Goal: Task Accomplishment & Management: Use online tool/utility

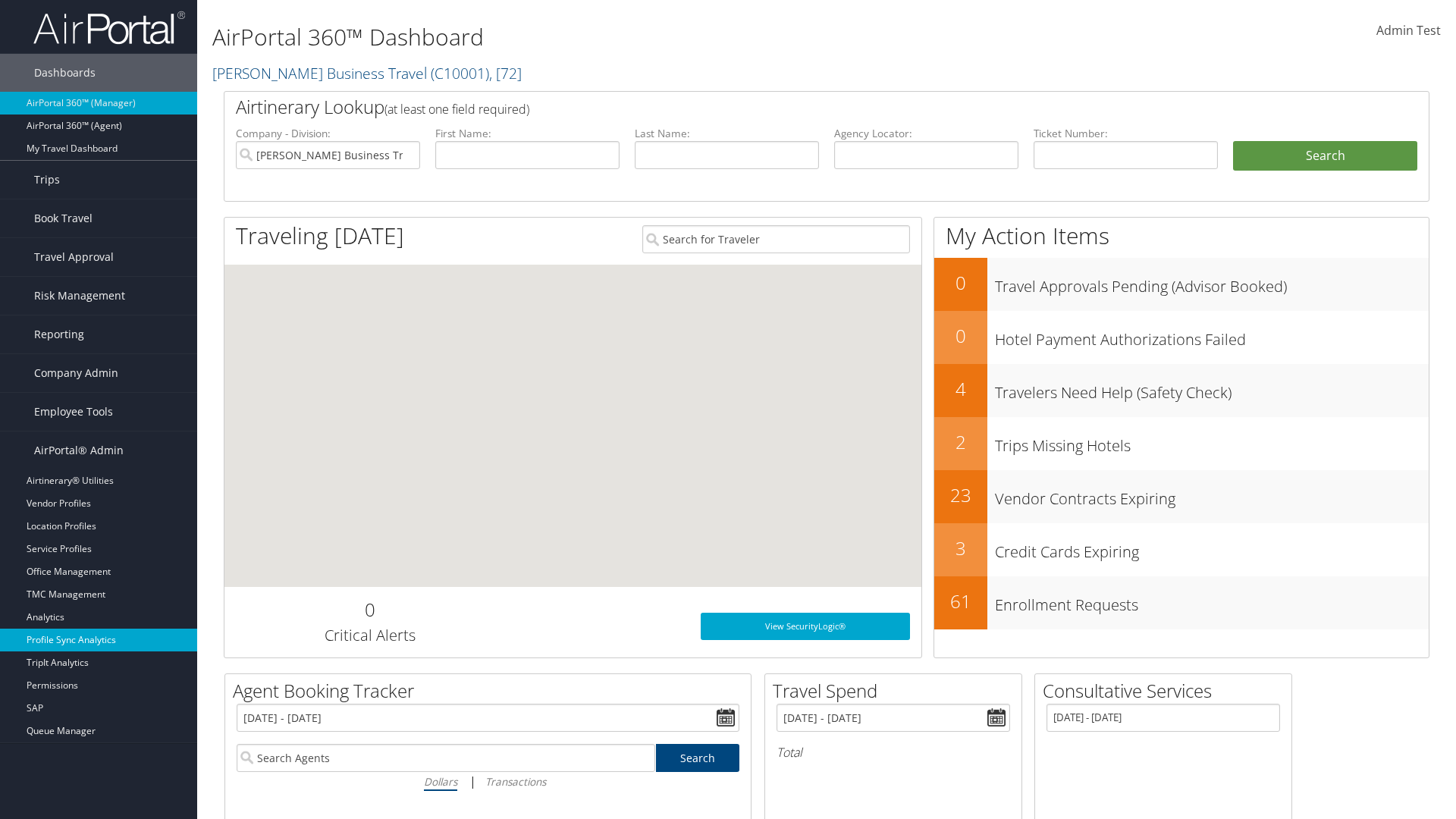
click at [98, 640] on link "Profile Sync Analytics" at bounding box center [98, 640] width 197 height 23
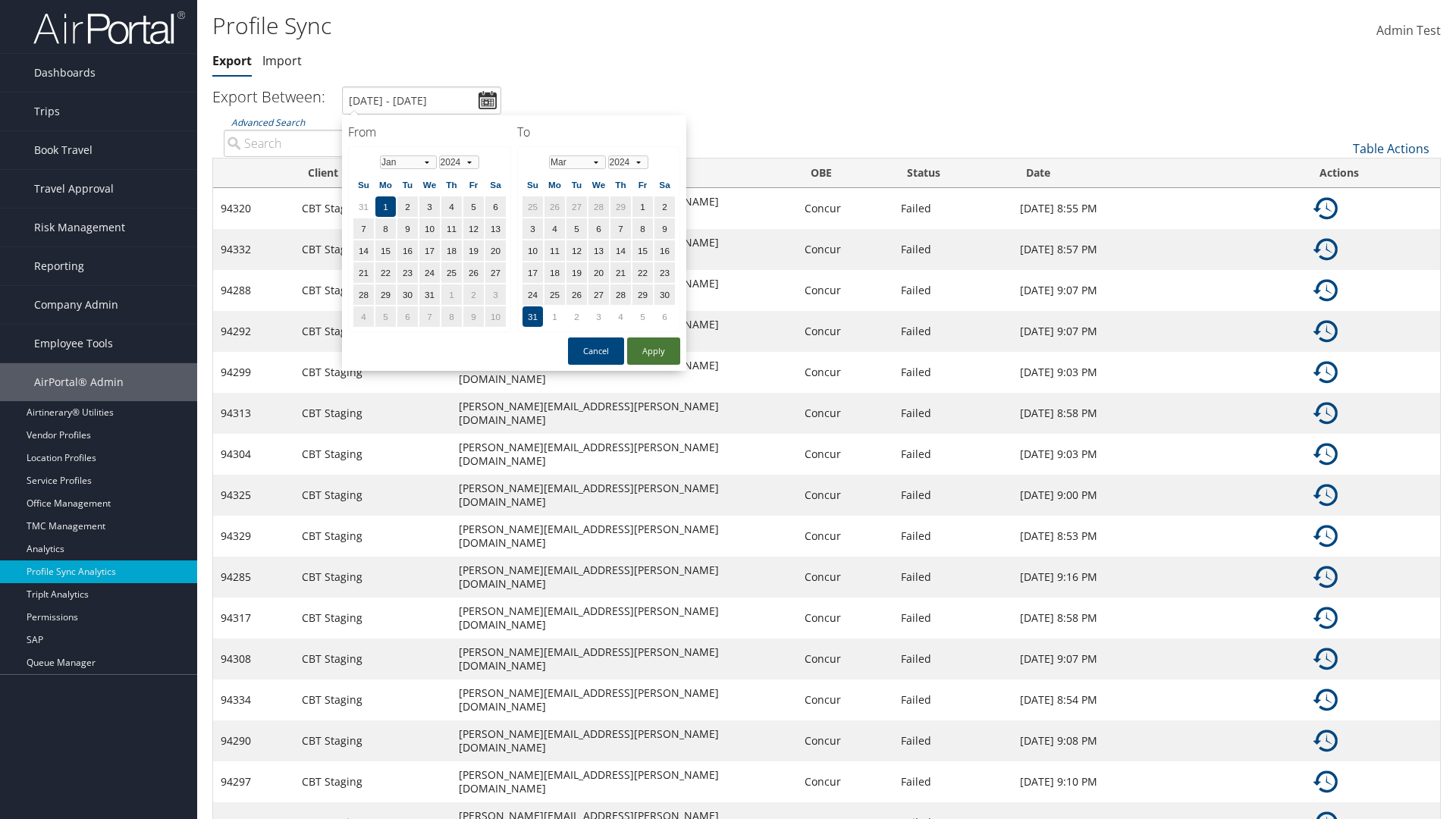
click at [654, 351] on button "Apply" at bounding box center [654, 351] width 53 height 28
type input "1/1/2024 - 3/31/2024"
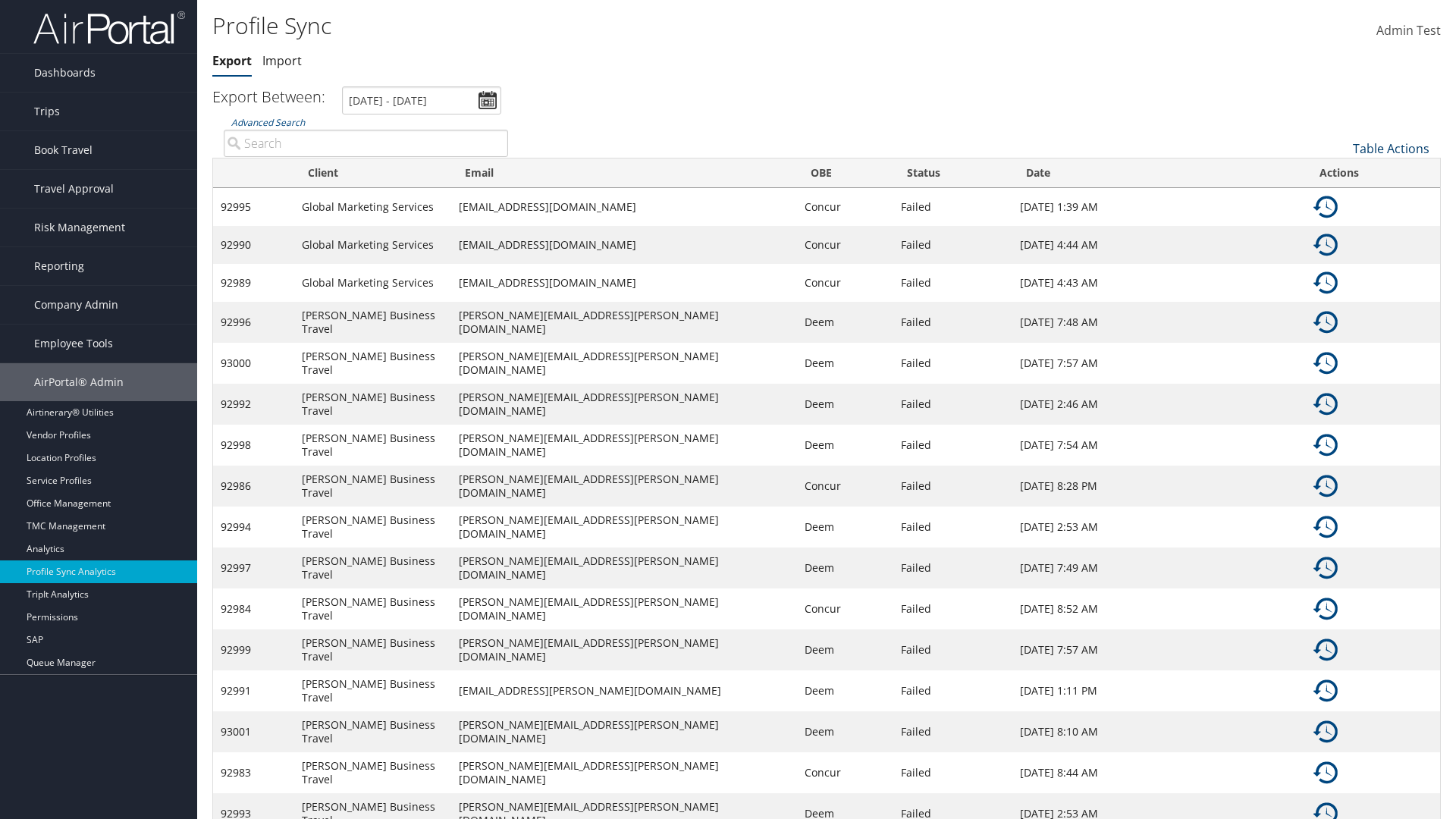
click at [1391, 148] on link "Table Actions" at bounding box center [1391, 148] width 76 height 17
click at [1340, 197] on link "Column Visibility" at bounding box center [1341, 197] width 200 height 26
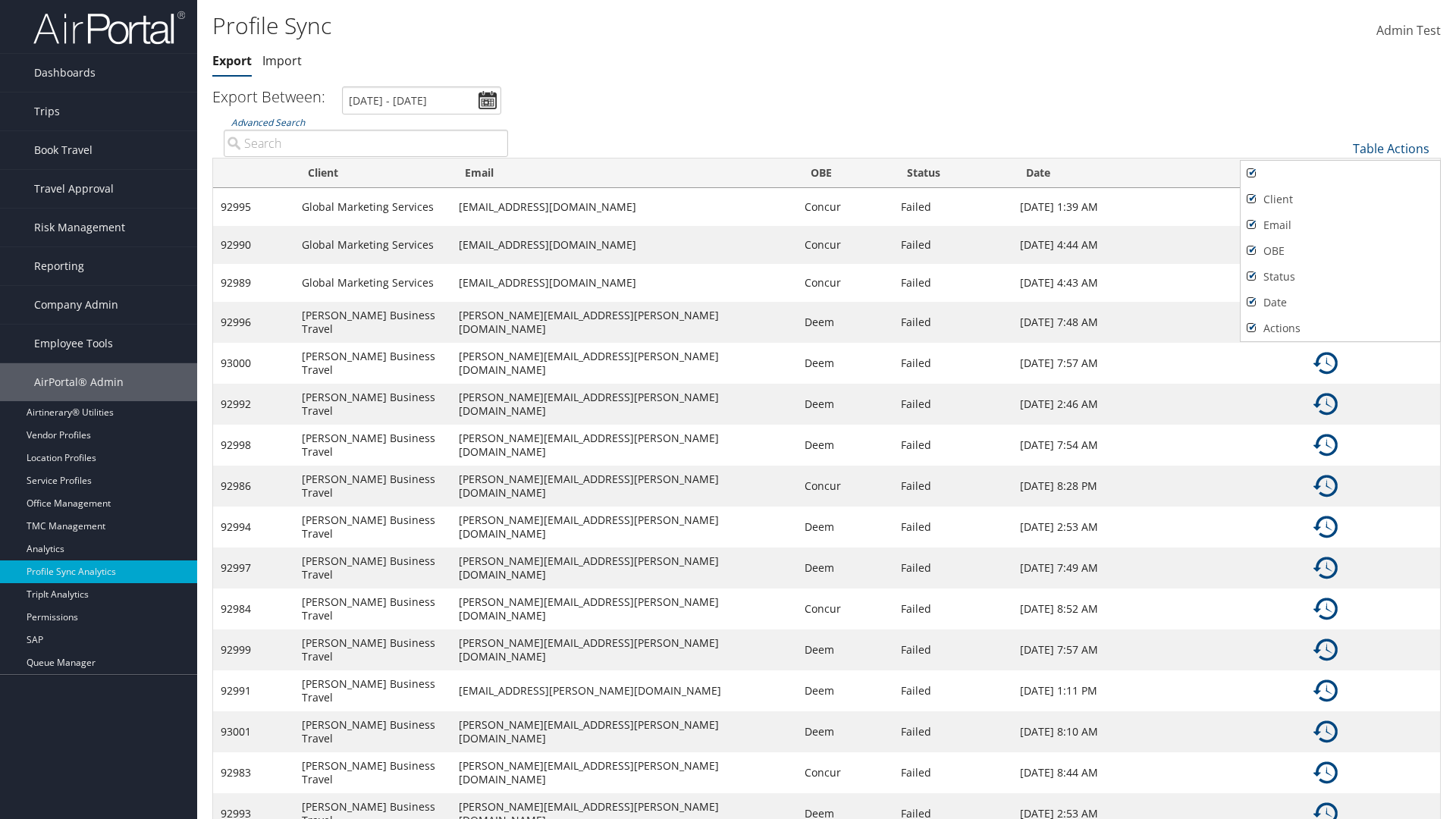
click at [728, 410] on div at bounding box center [728, 409] width 1456 height 819
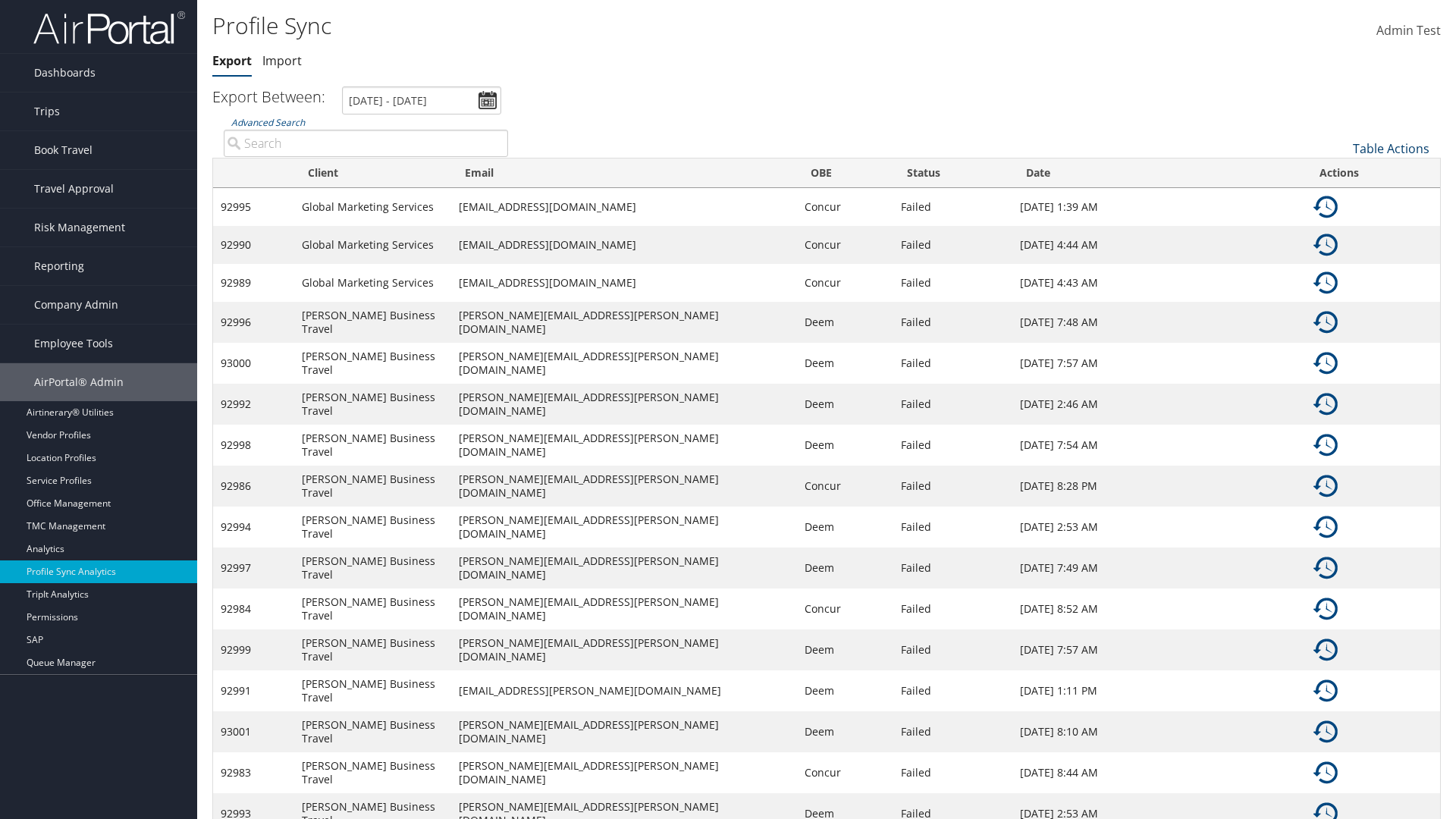
click at [1391, 148] on link "Table Actions" at bounding box center [1391, 148] width 76 height 17
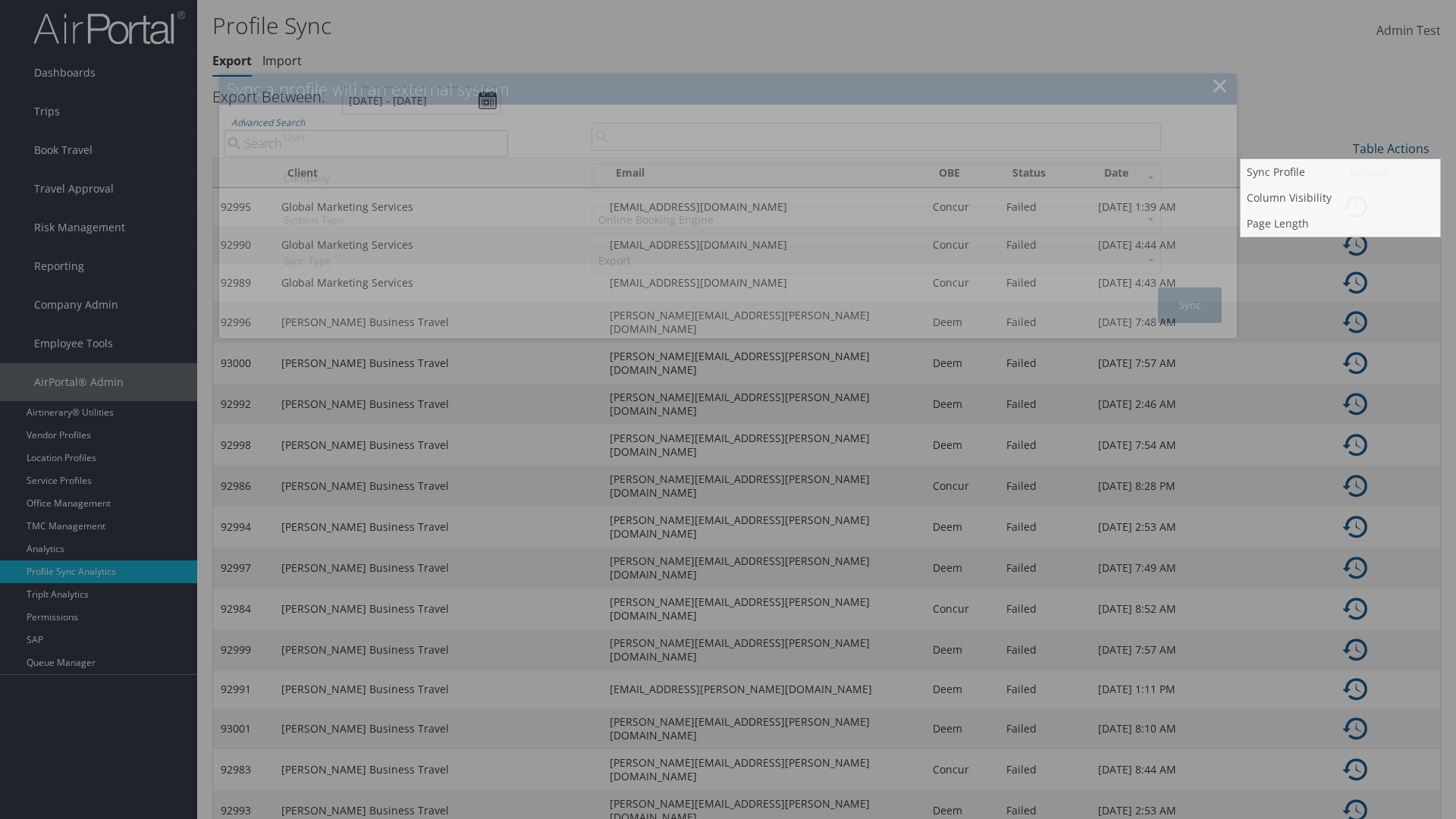
click at [876, 137] on input "User" at bounding box center [876, 137] width 569 height 28
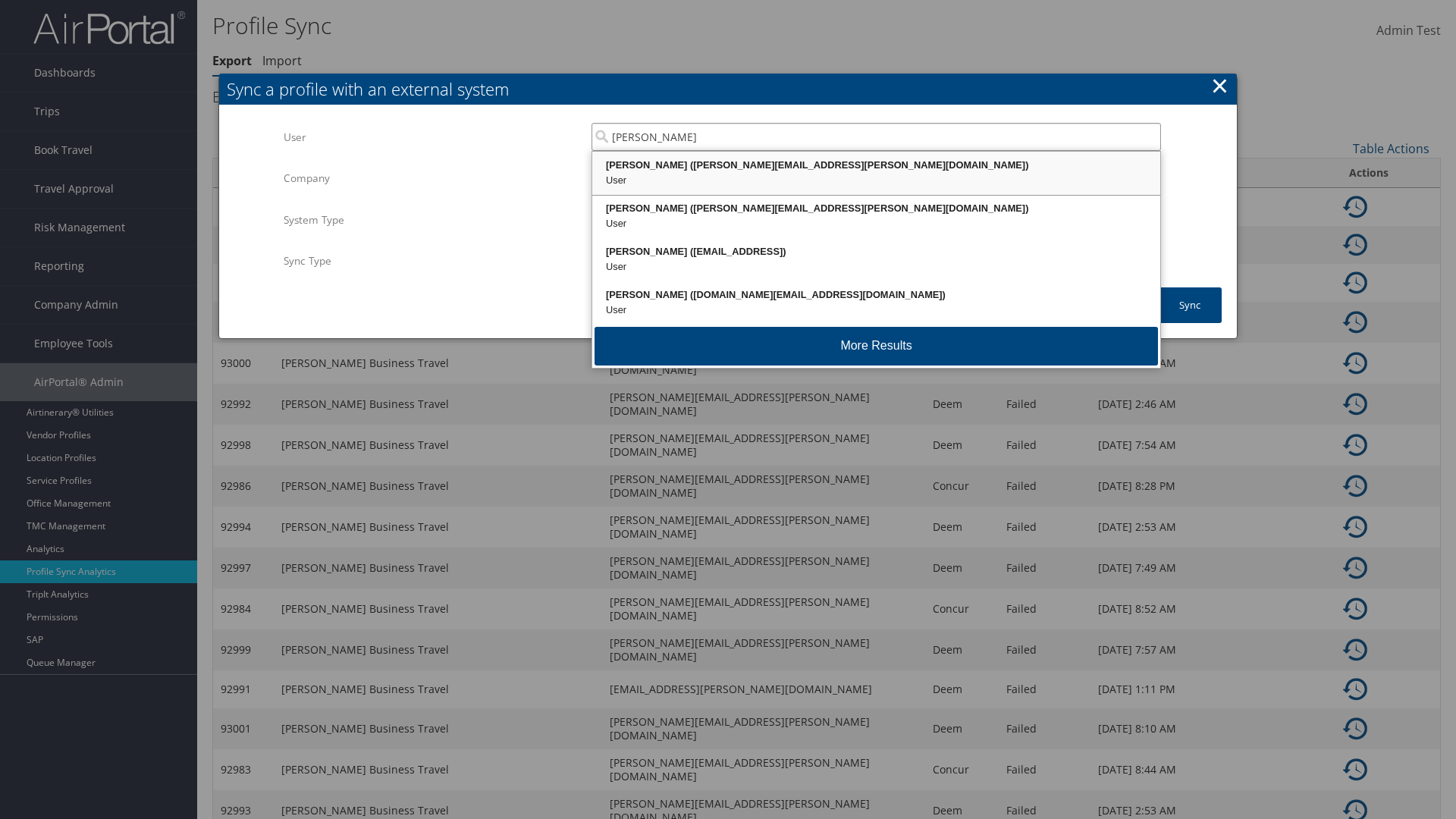
click at [876, 165] on div "Kyle Casazza (kyle.casazza@cbtravel.com)" at bounding box center [876, 165] width 563 height 15
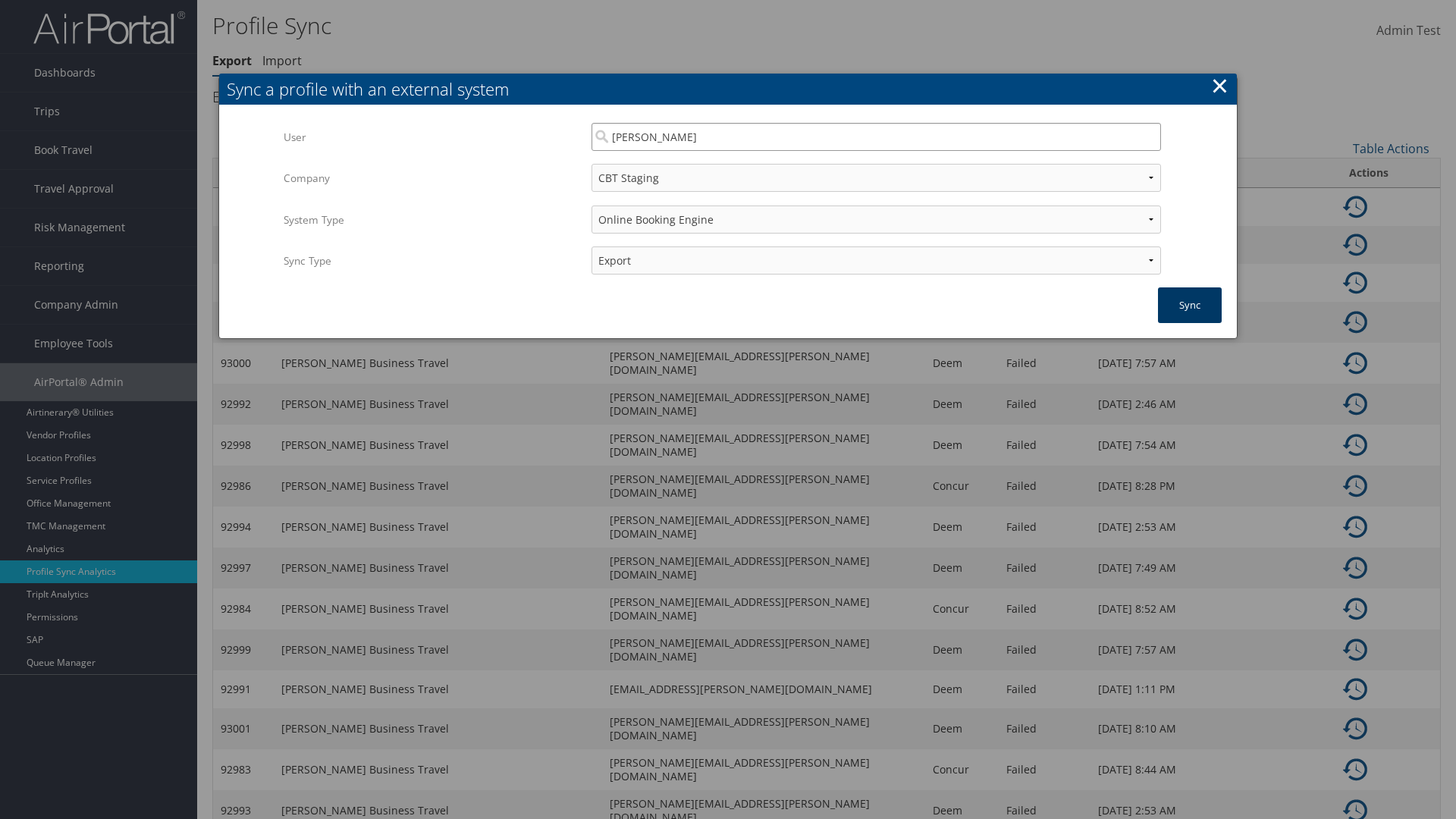
type input "Kyle Casazza"
click at [1190, 305] on button "Sync" at bounding box center [1190, 304] width 64 height 35
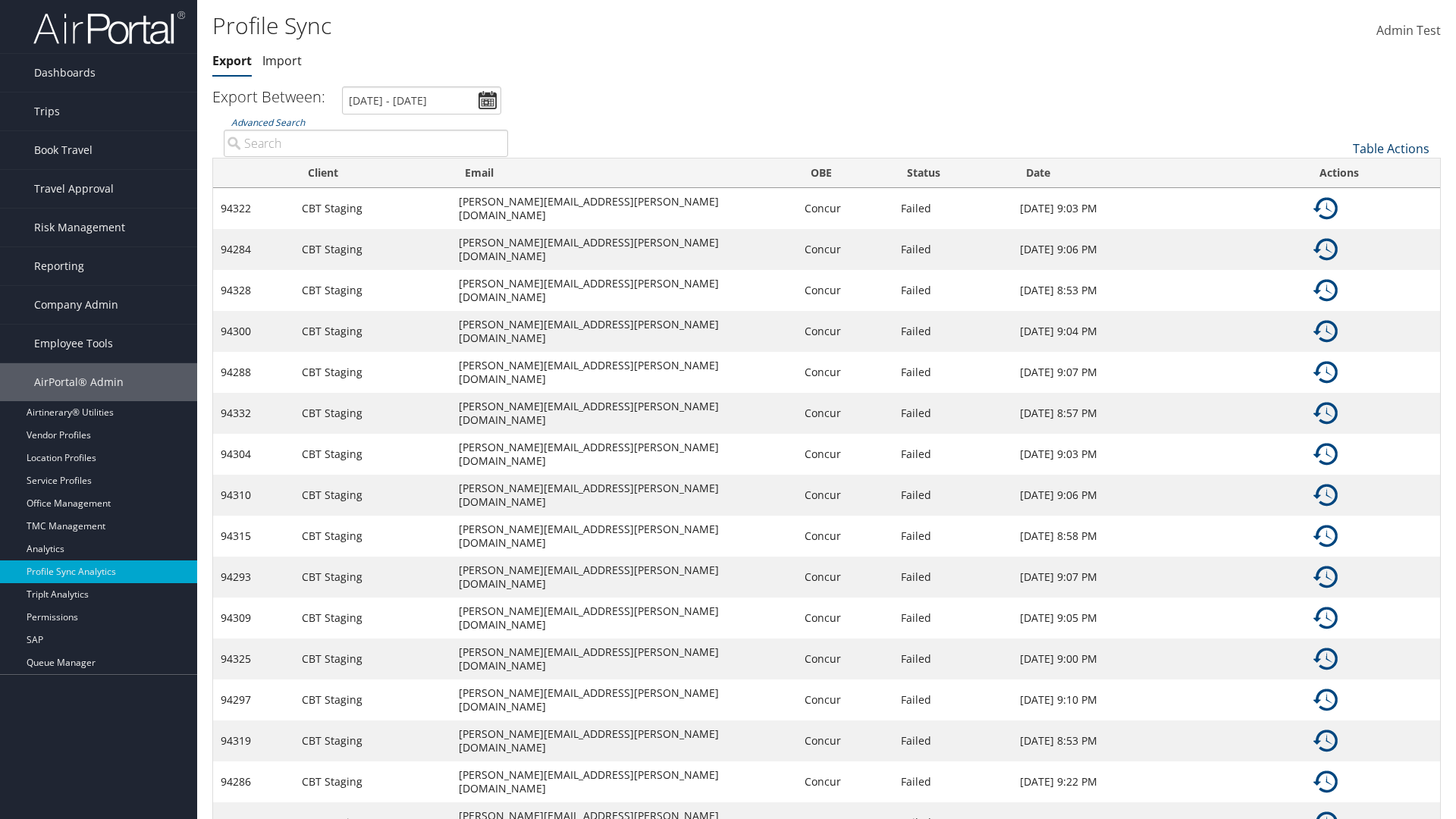
click at [1391, 148] on link "Table Actions" at bounding box center [1391, 148] width 76 height 17
click at [1340, 223] on link "Page Length" at bounding box center [1341, 223] width 200 height 26
click at [1340, 199] on link "25" at bounding box center [1341, 199] width 200 height 26
click at [1391, 148] on link "Table Actions" at bounding box center [1391, 148] width 76 height 17
click at [1340, 223] on link "Page Length" at bounding box center [1341, 223] width 200 height 26
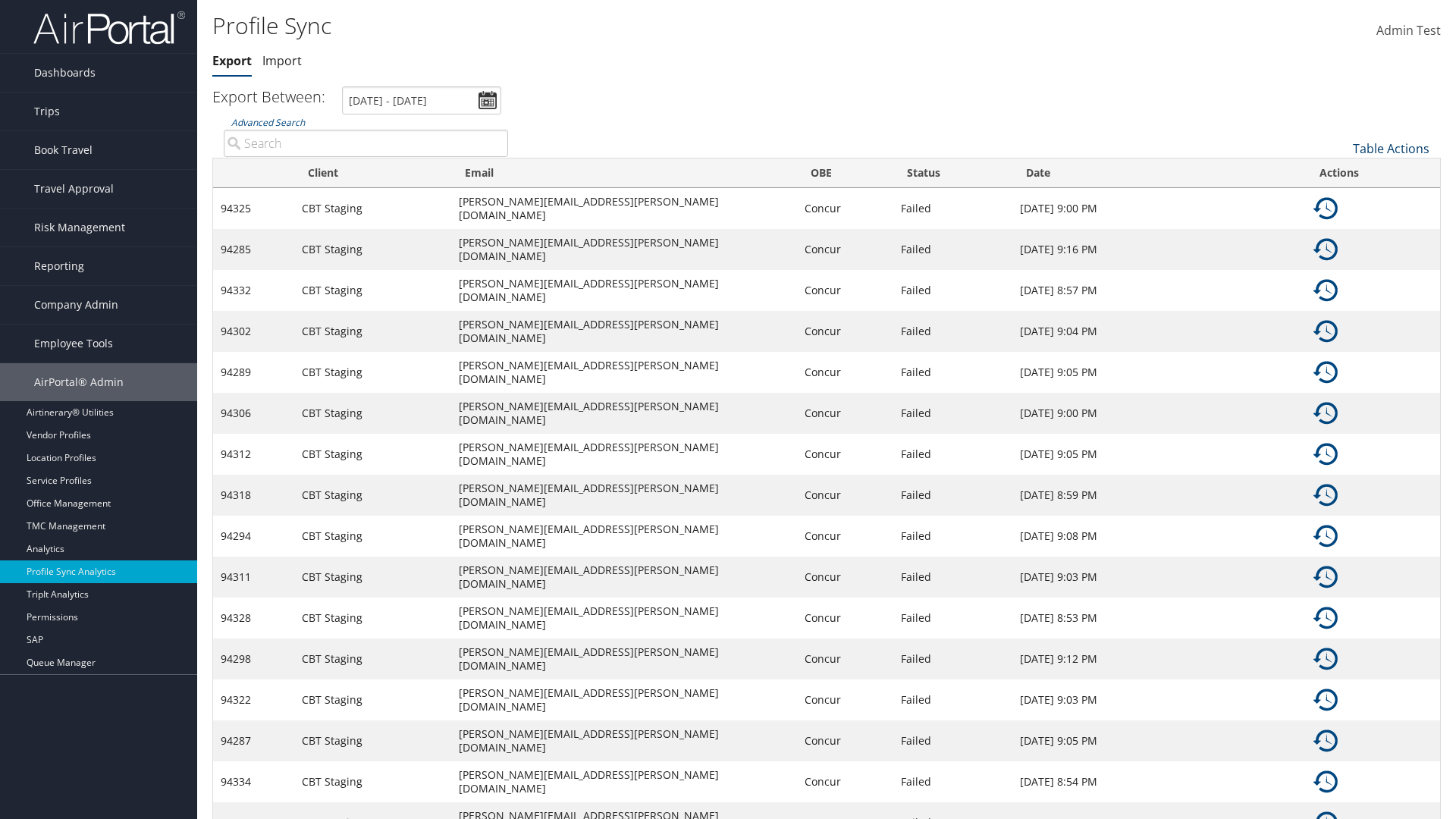
click at [1391, 148] on link "Table Actions" at bounding box center [1391, 148] width 76 height 17
click at [1340, 250] on link "100" at bounding box center [1341, 251] width 200 height 26
click at [1391, 148] on link "Table Actions" at bounding box center [1391, 148] width 76 height 17
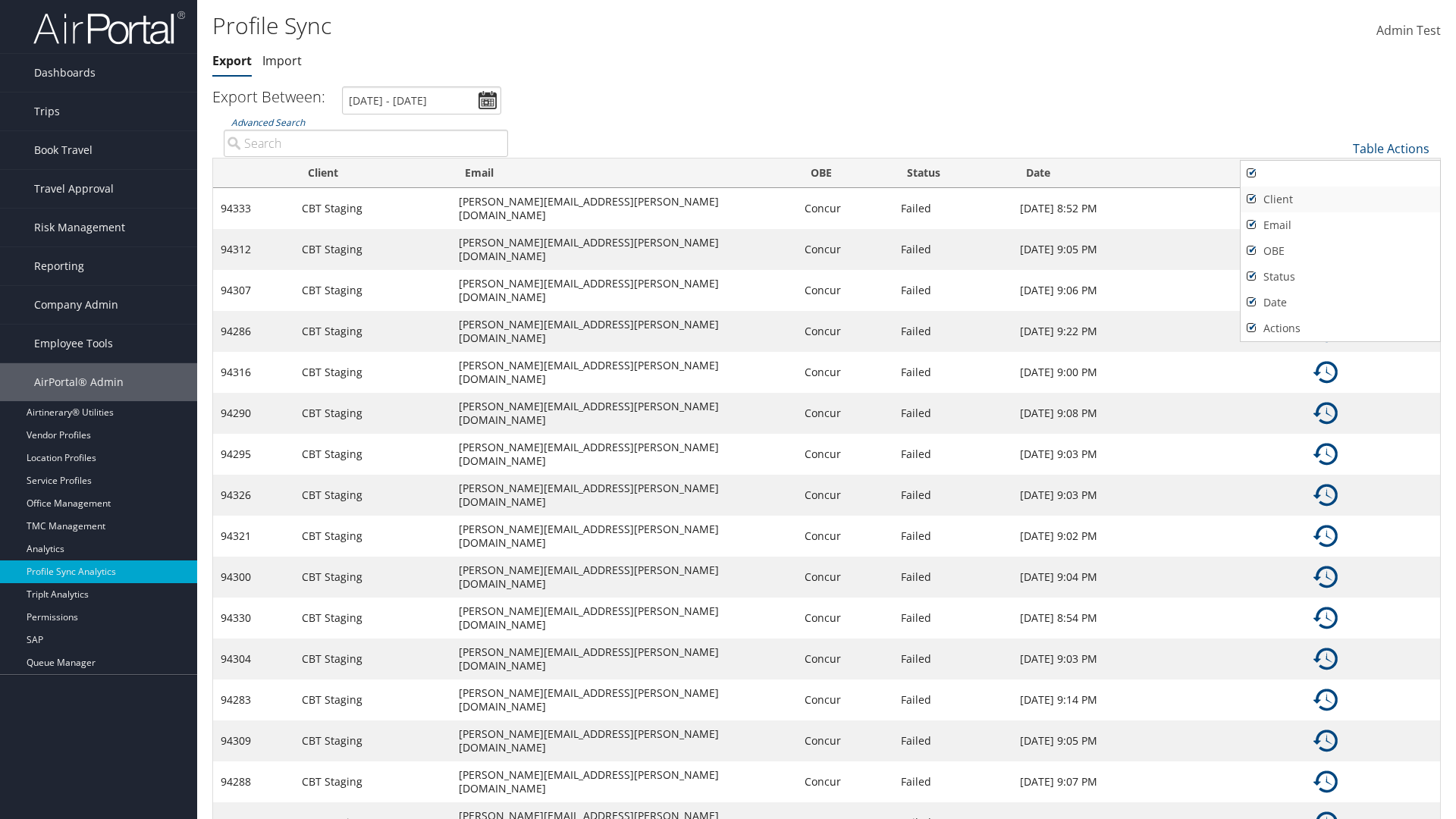
click at [1340, 199] on link "Client" at bounding box center [1341, 199] width 200 height 26
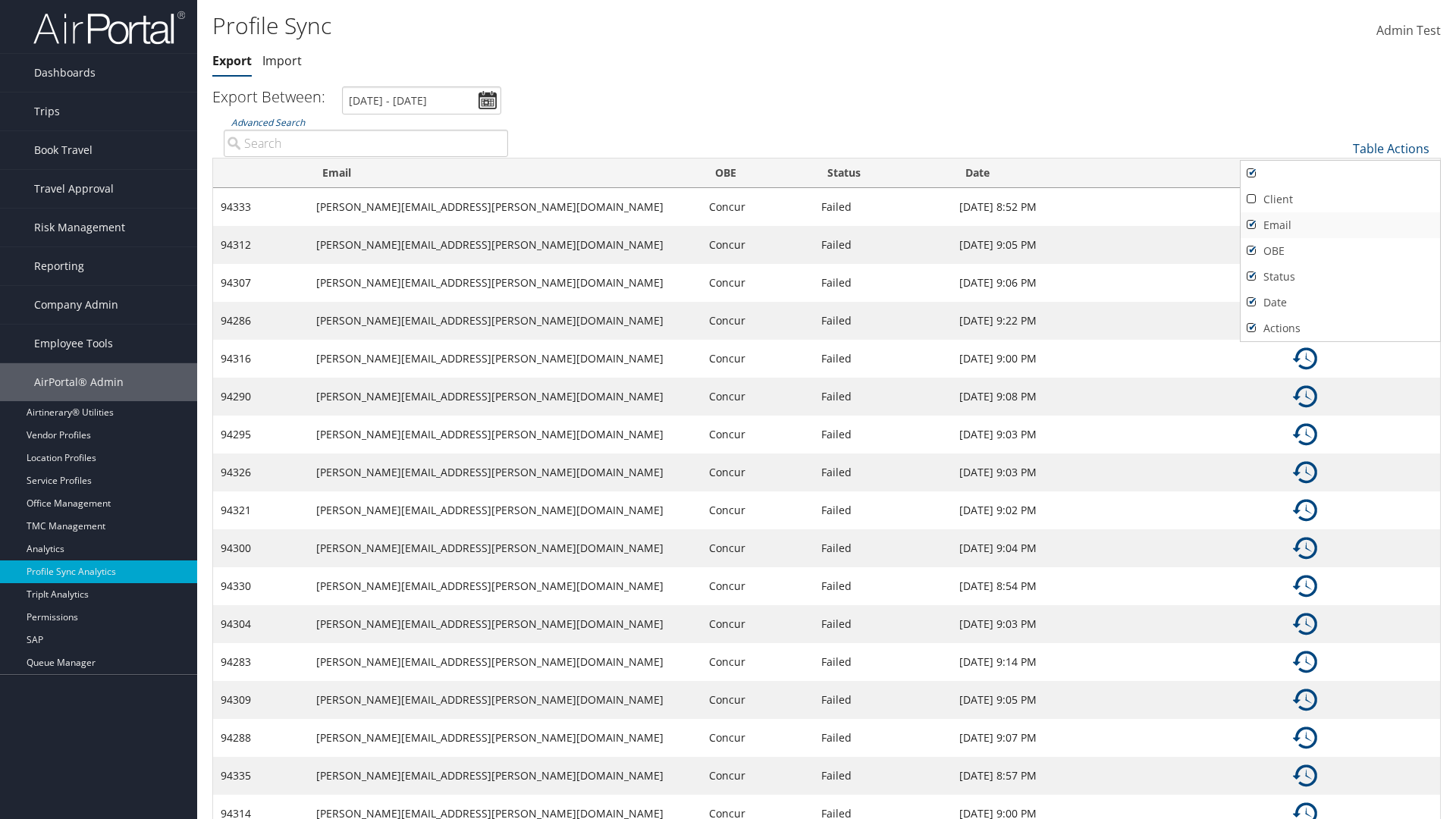
click at [1340, 224] on link "Email" at bounding box center [1341, 225] width 200 height 26
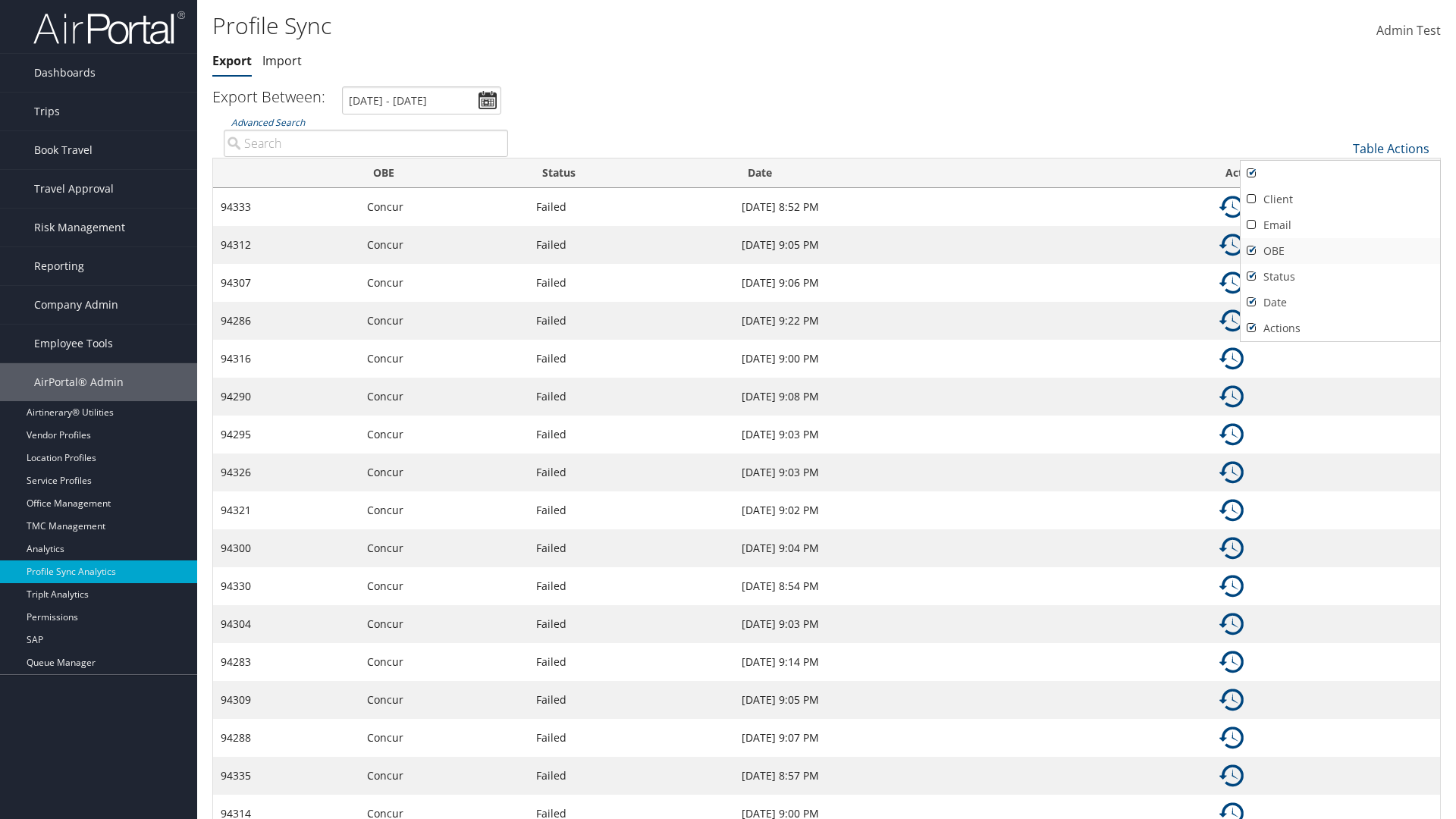
click at [1340, 250] on link "OBE" at bounding box center [1341, 251] width 200 height 26
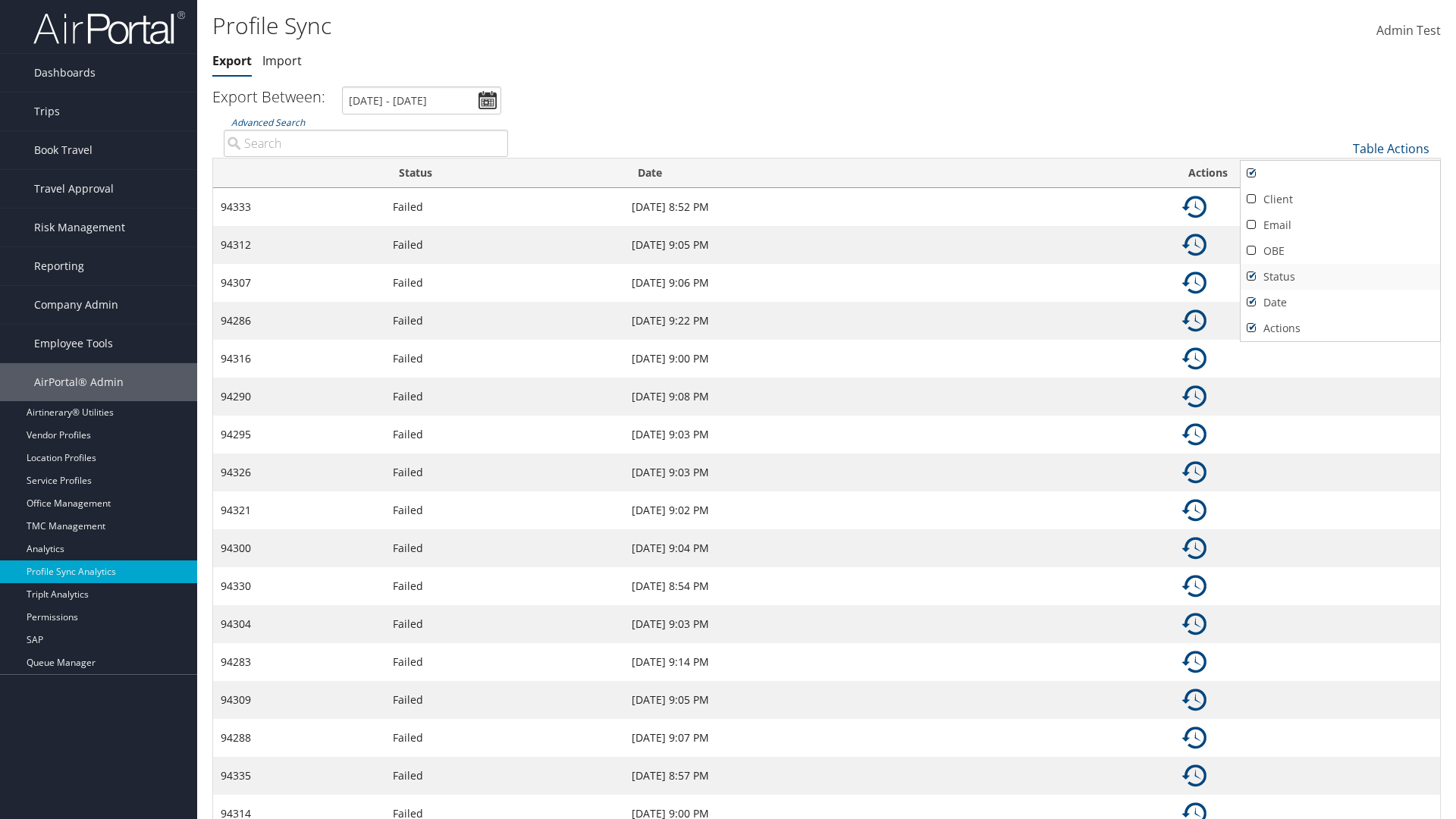
click at [1340, 276] on link "Status" at bounding box center [1341, 277] width 200 height 26
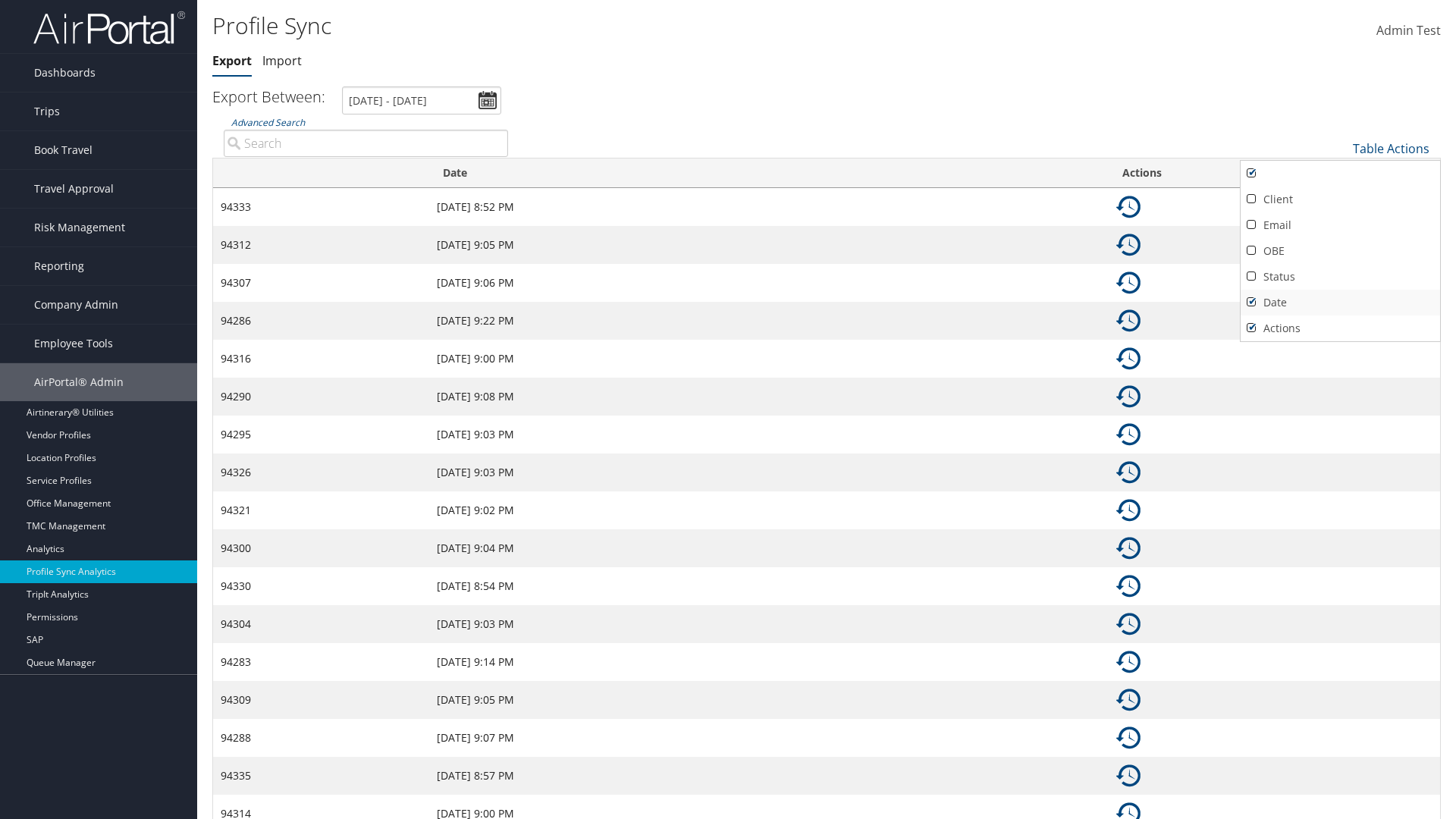
click at [1340, 302] on link "Date" at bounding box center [1341, 302] width 200 height 26
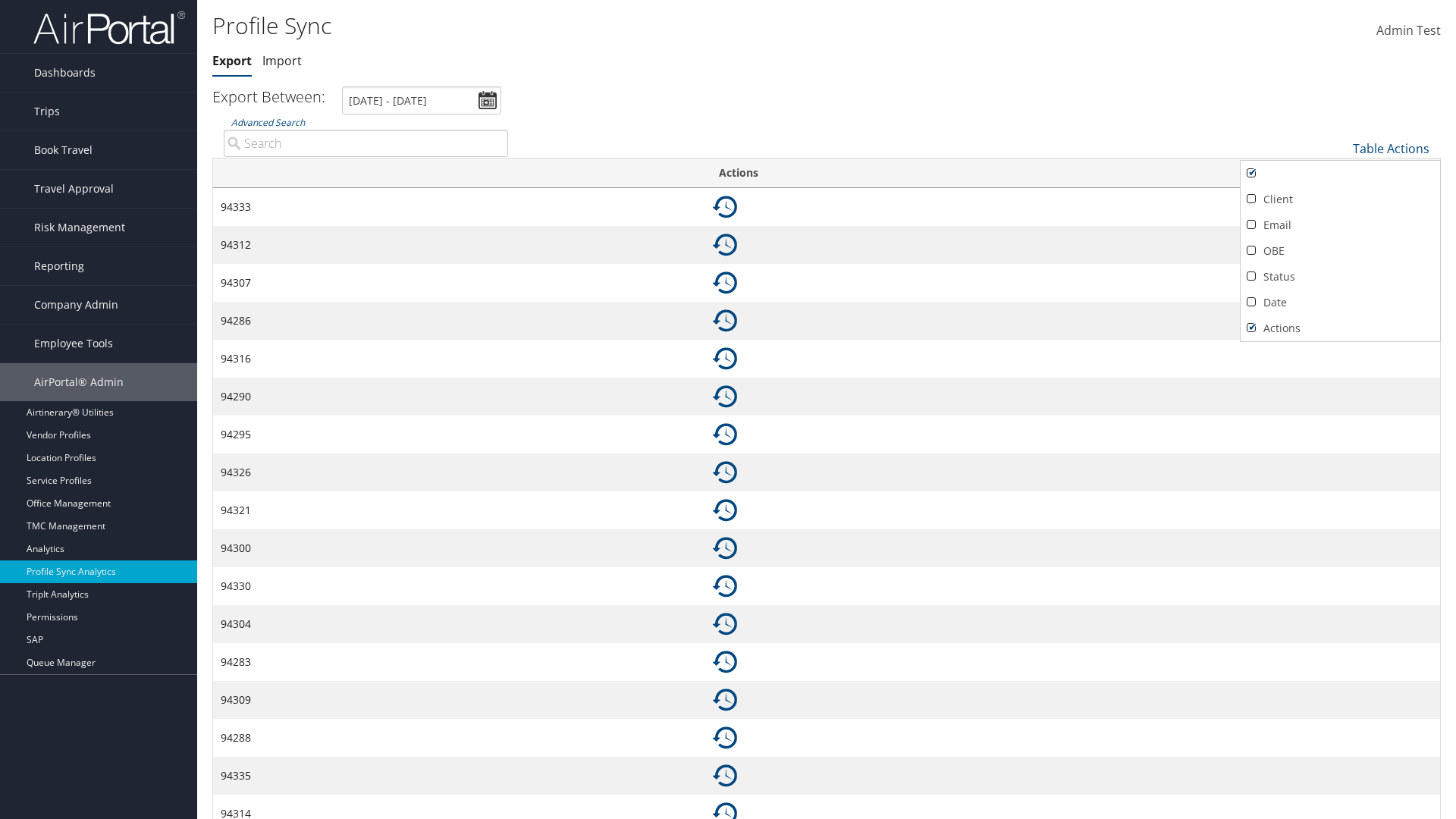
click at [1340, 328] on link "Actions" at bounding box center [1341, 328] width 200 height 26
click at [728, 410] on div at bounding box center [728, 409] width 1456 height 819
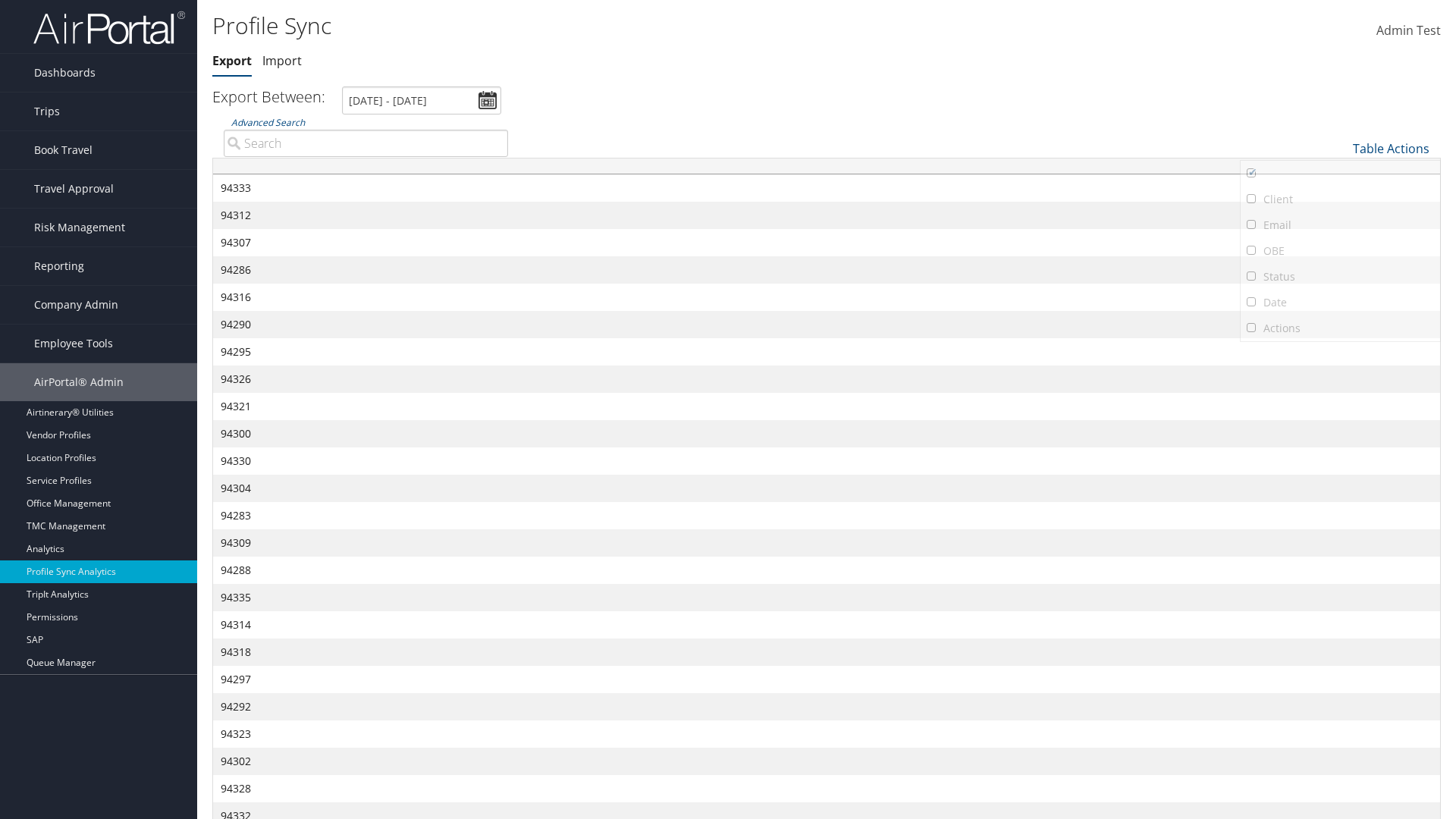
scroll to position [139, 0]
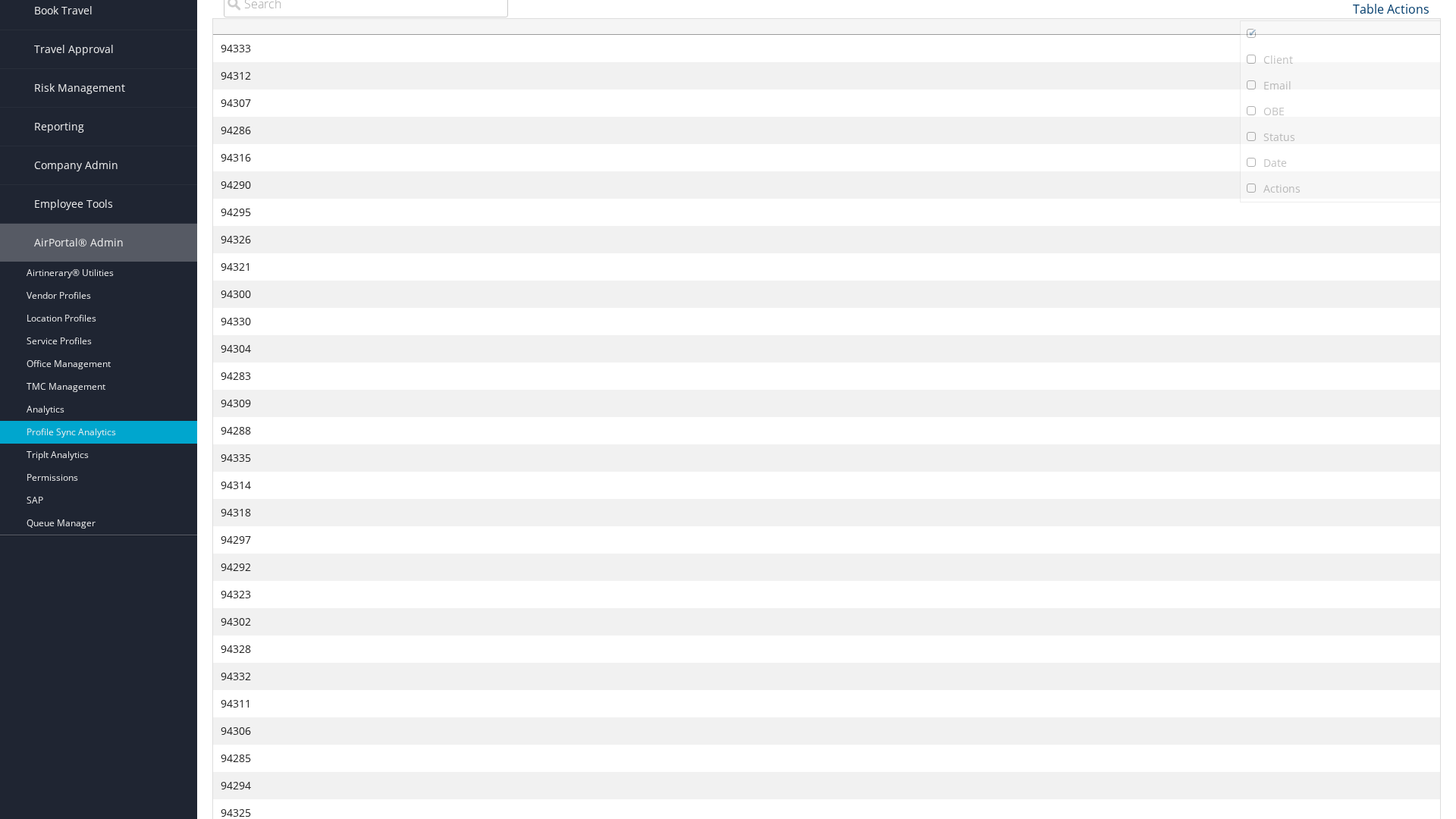
click at [1391, 9] on link "Table Actions" at bounding box center [1391, 9] width 76 height 17
click at [1340, 57] on link "Column Visibility" at bounding box center [1341, 58] width 200 height 26
